Goal: Check status: Check status

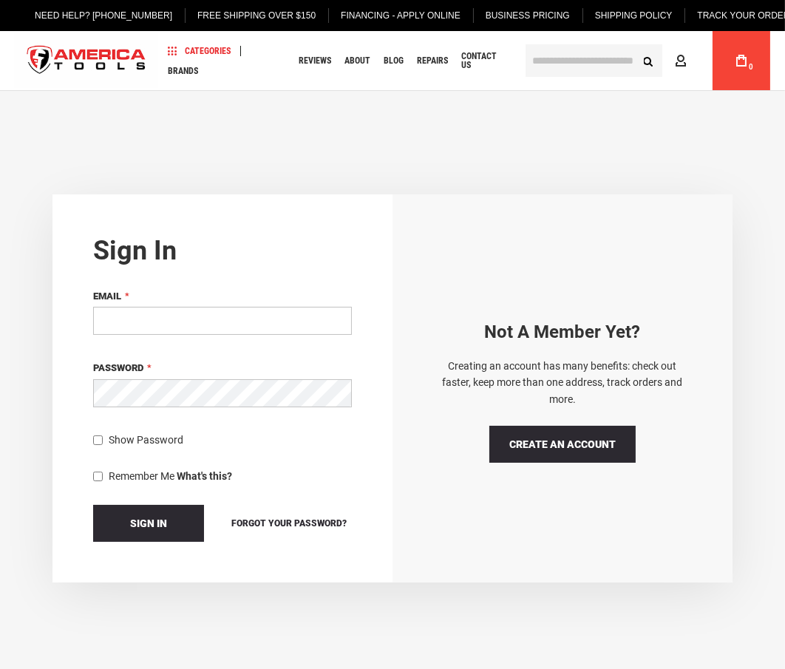
drag, startPoint x: 0, startPoint y: 0, endPoint x: 207, endPoint y: 316, distance: 377.6
click at [208, 311] on input "Email" at bounding box center [222, 321] width 259 height 28
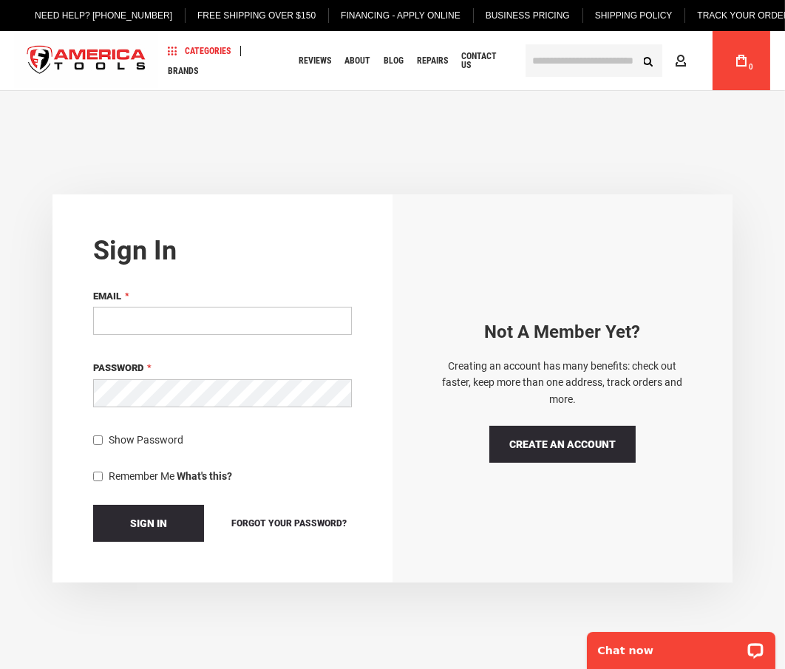
type input "**********"
click at [126, 521] on button "Sign In" at bounding box center [148, 523] width 111 height 37
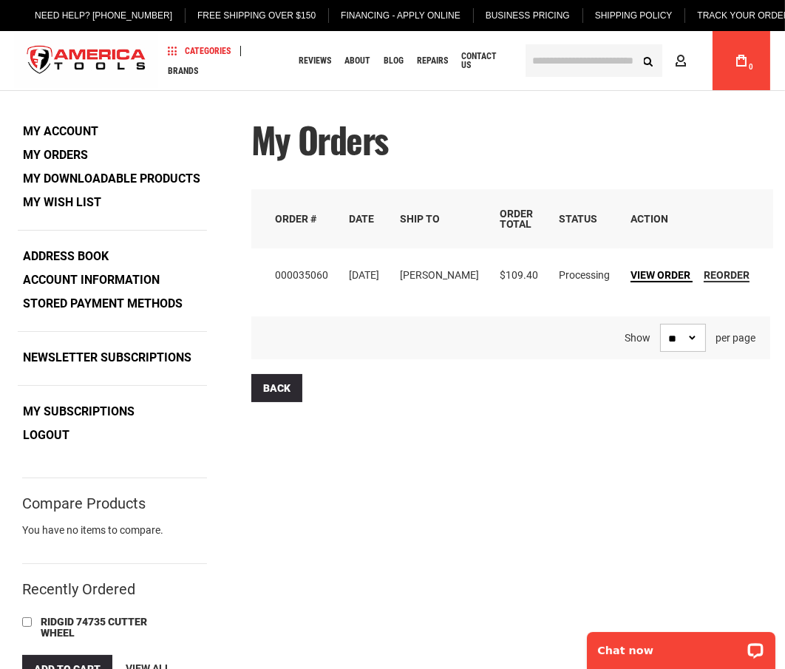
click at [663, 279] on span "View Order" at bounding box center [661, 275] width 60 height 12
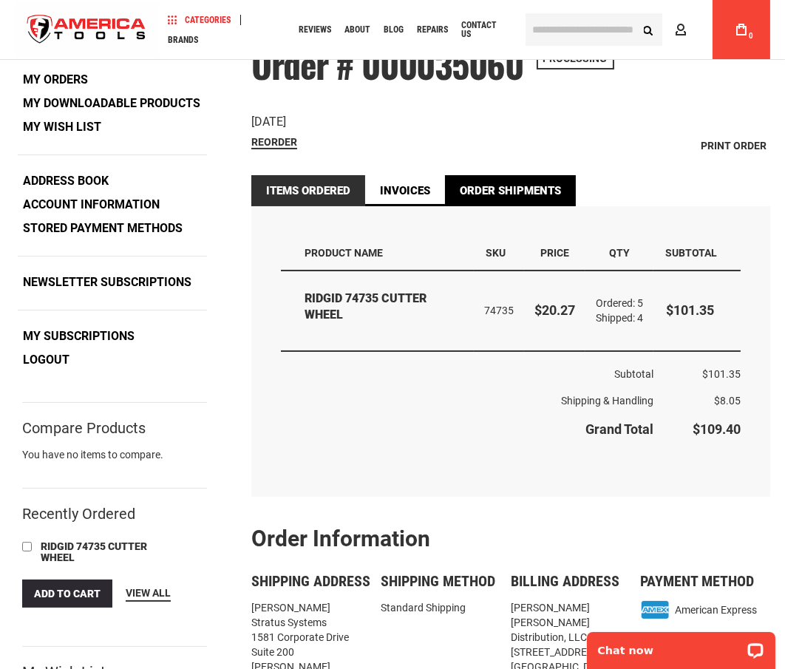
click at [505, 192] on link "Order Shipments" at bounding box center [510, 190] width 131 height 31
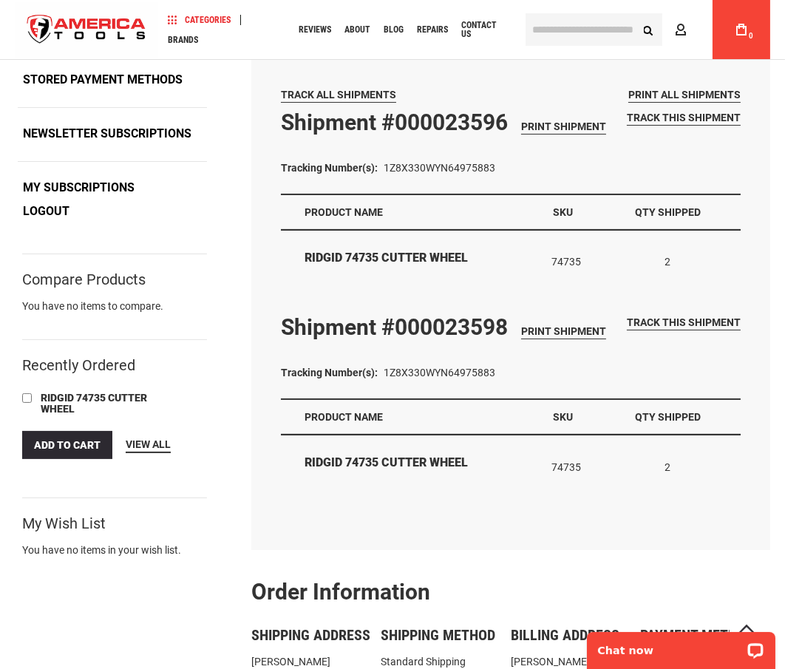
scroll to position [147, 0]
